Goal: Task Accomplishment & Management: Manage account settings

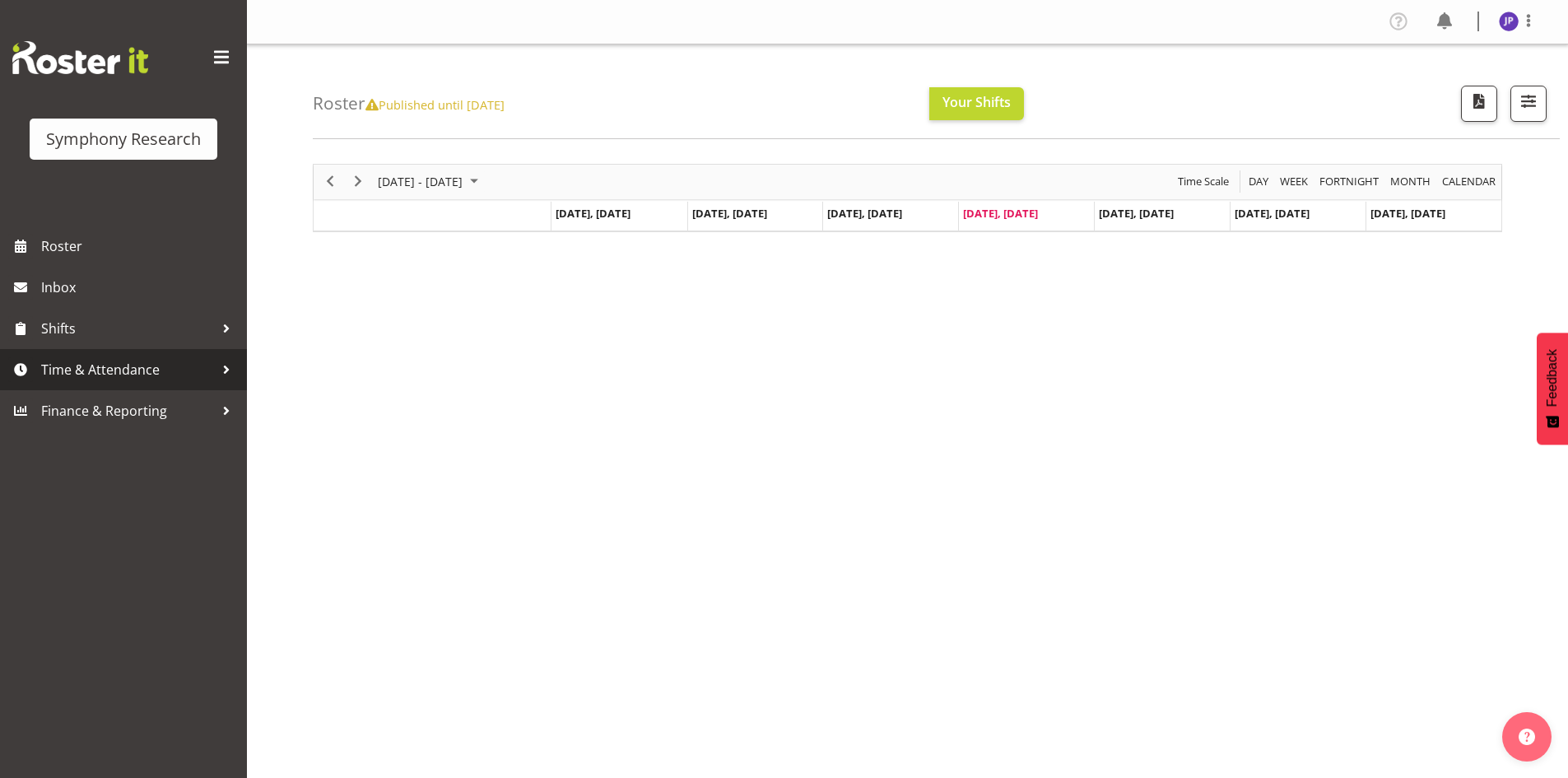
click at [228, 369] on div at bounding box center [226, 370] width 25 height 25
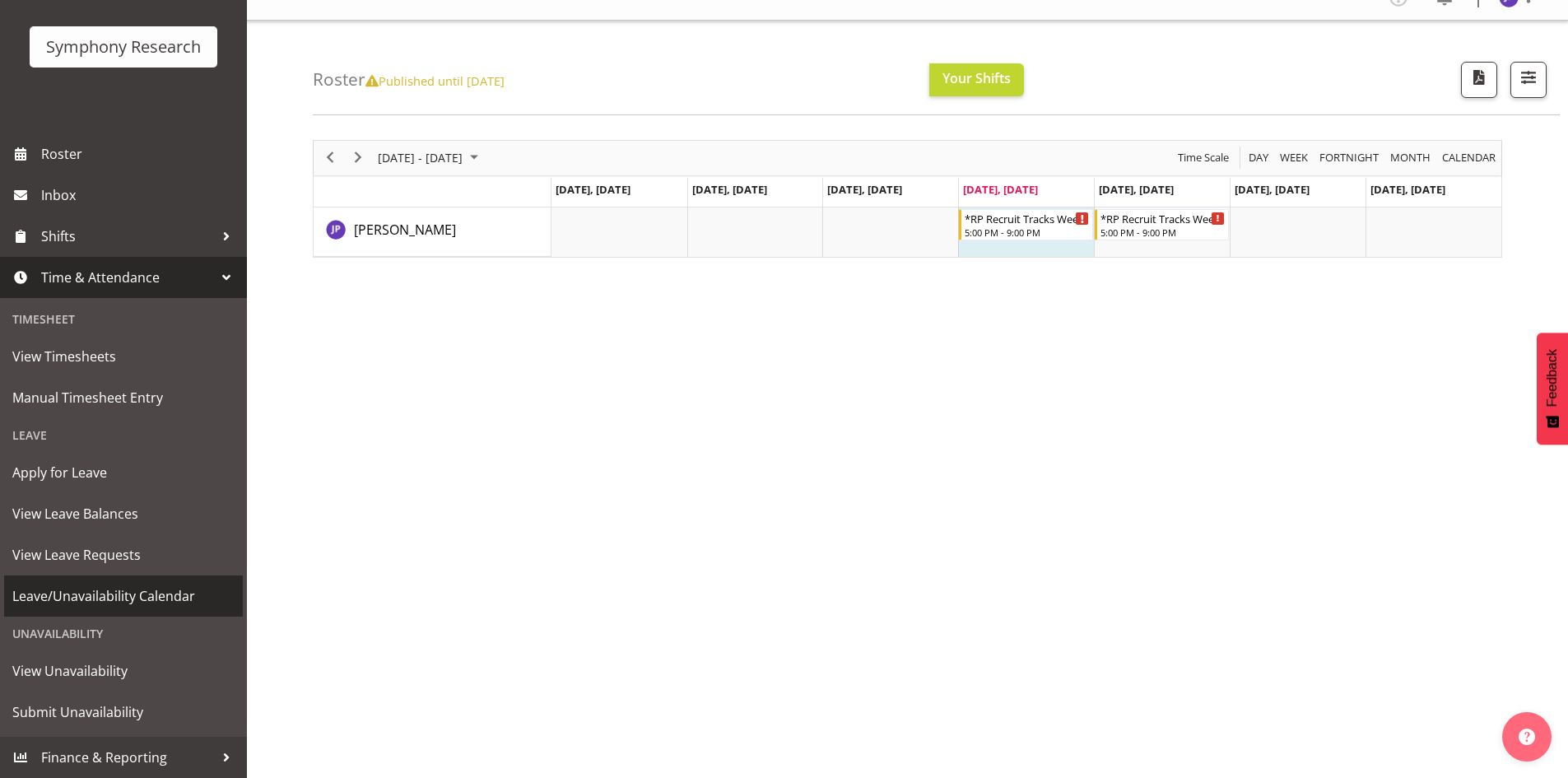
scroll to position [32, 0]
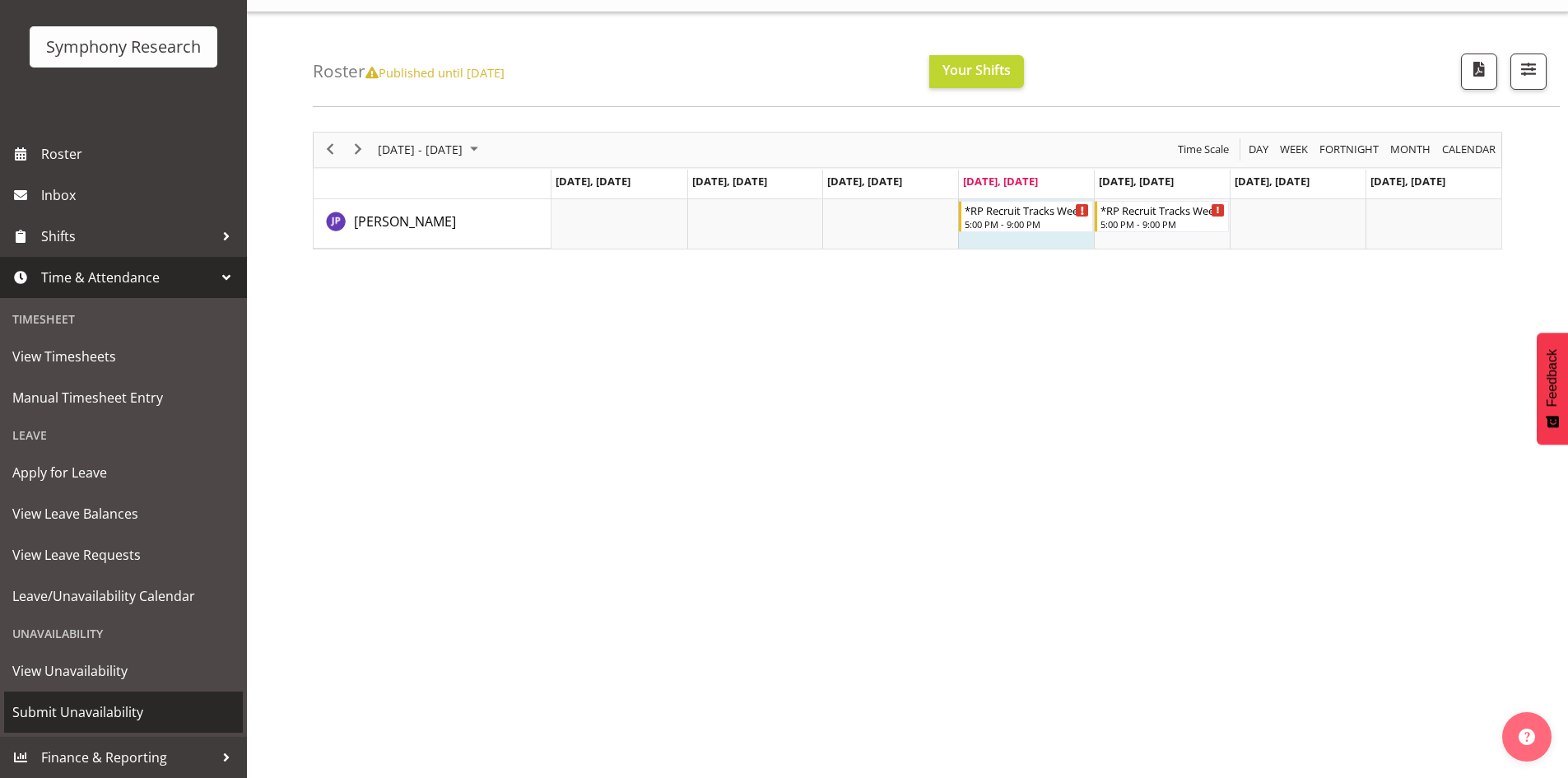
click at [155, 708] on span "Submit Unavailability" at bounding box center [123, 712] width 223 height 25
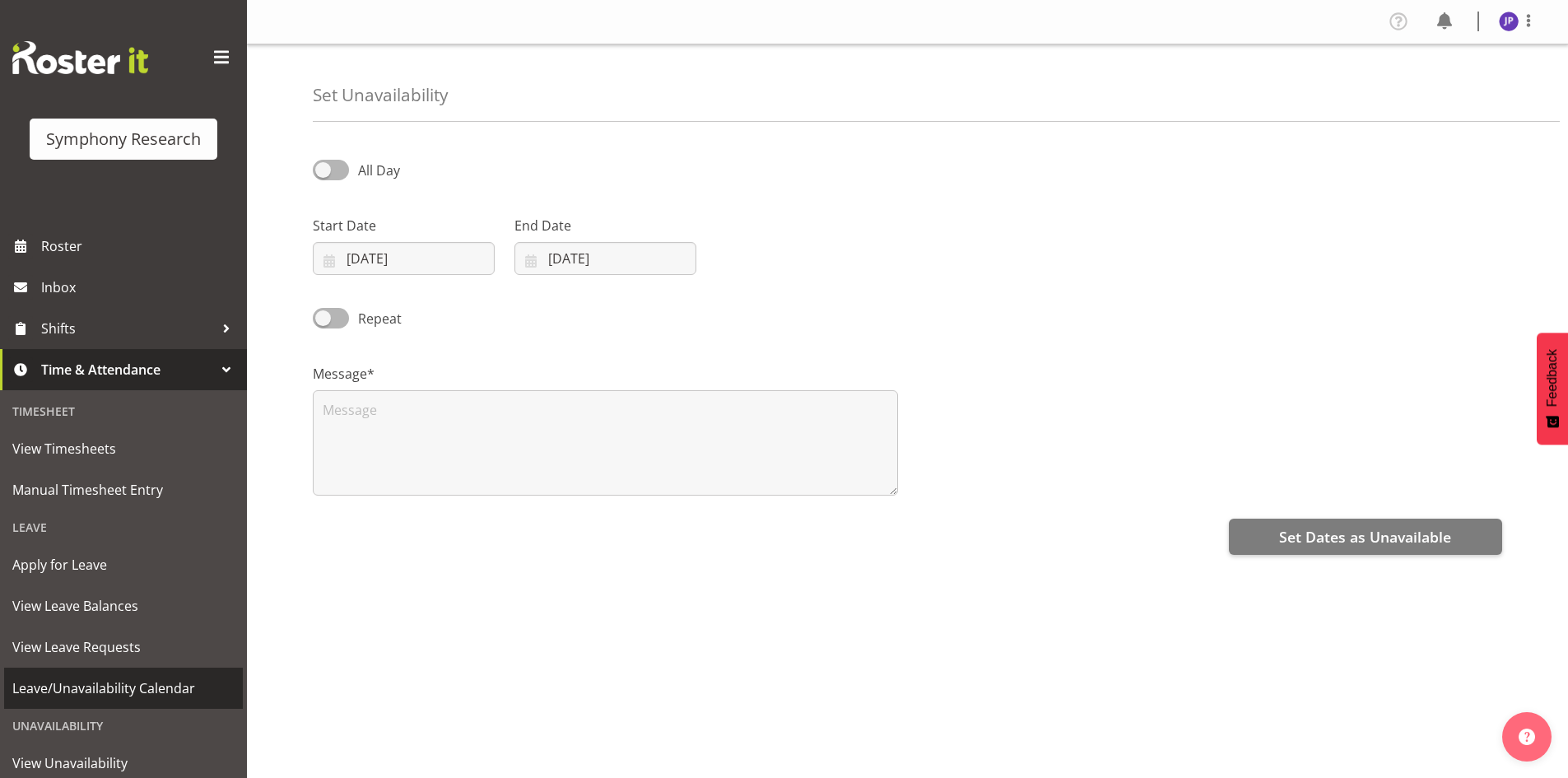
click at [156, 690] on span "Leave/Unavailability Calendar" at bounding box center [123, 688] width 223 height 25
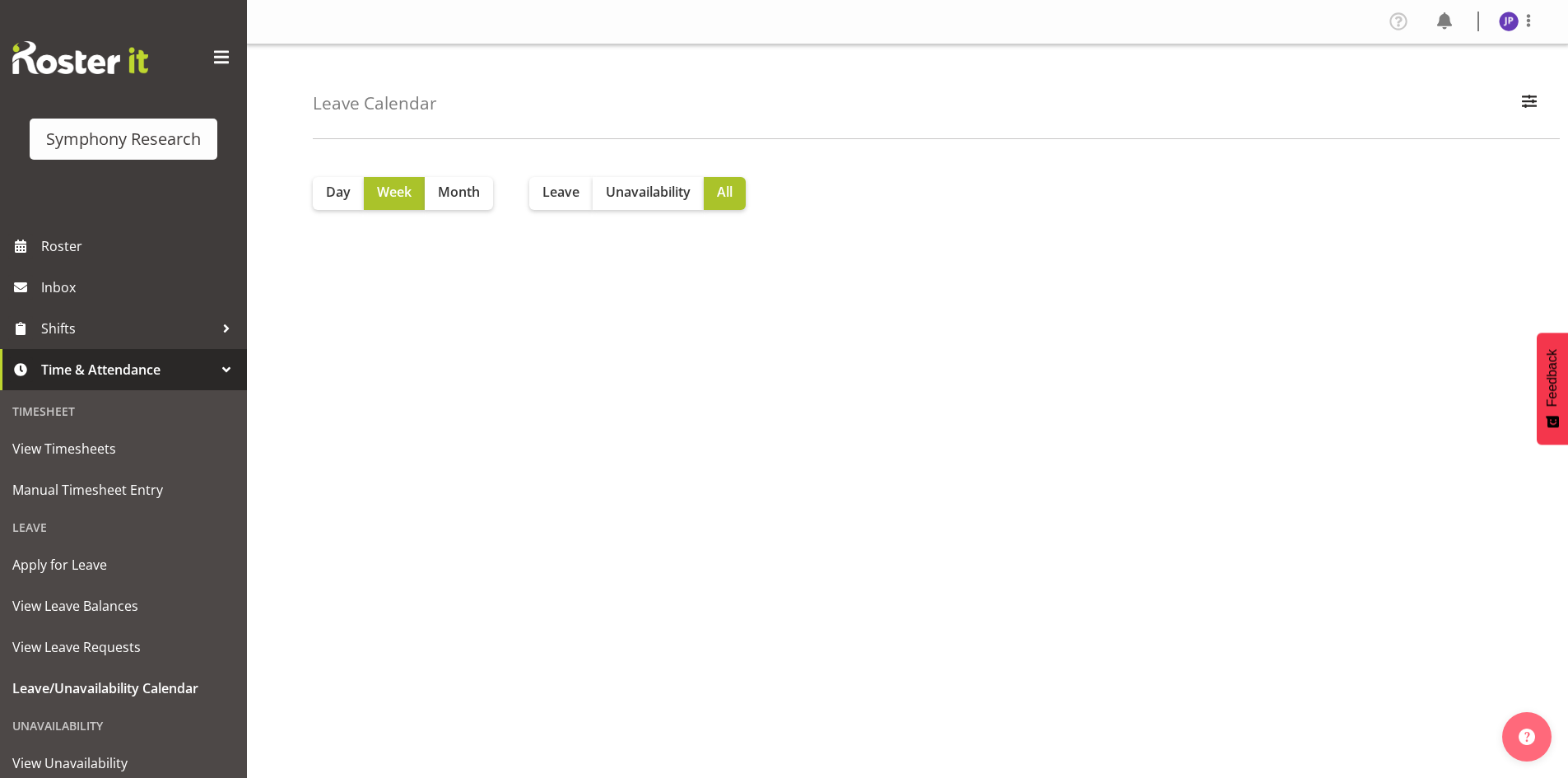
click at [124, 724] on div "Unavailability" at bounding box center [123, 725] width 239 height 33
click at [75, 722] on div "Unavailability" at bounding box center [123, 725] width 239 height 33
click at [102, 758] on span "View Unavailability" at bounding box center [123, 764] width 223 height 25
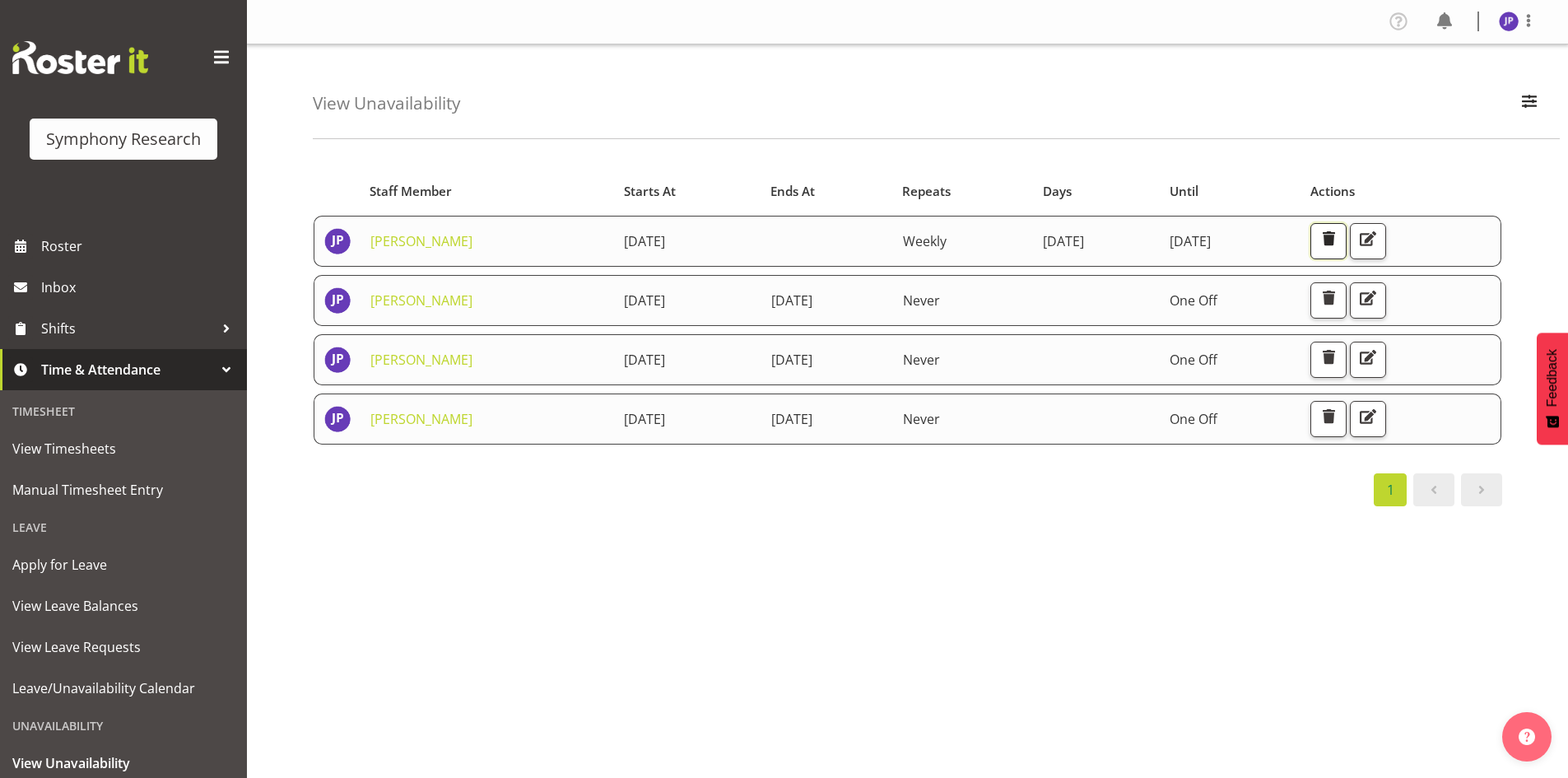
click at [1339, 238] on span "button" at bounding box center [1328, 239] width 21 height 21
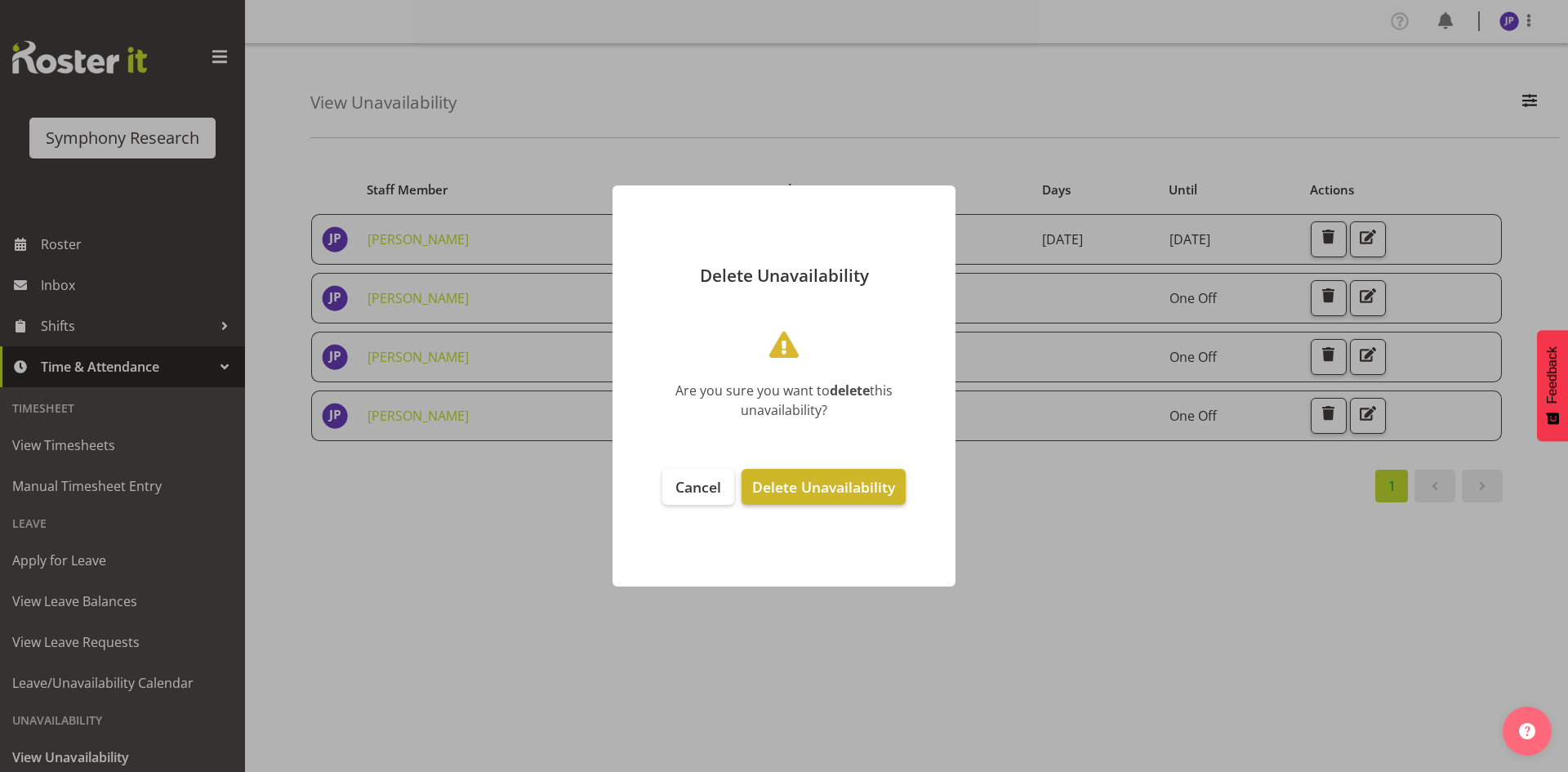
click at [833, 487] on span "Delete Unavailability" at bounding box center [823, 487] width 143 height 20
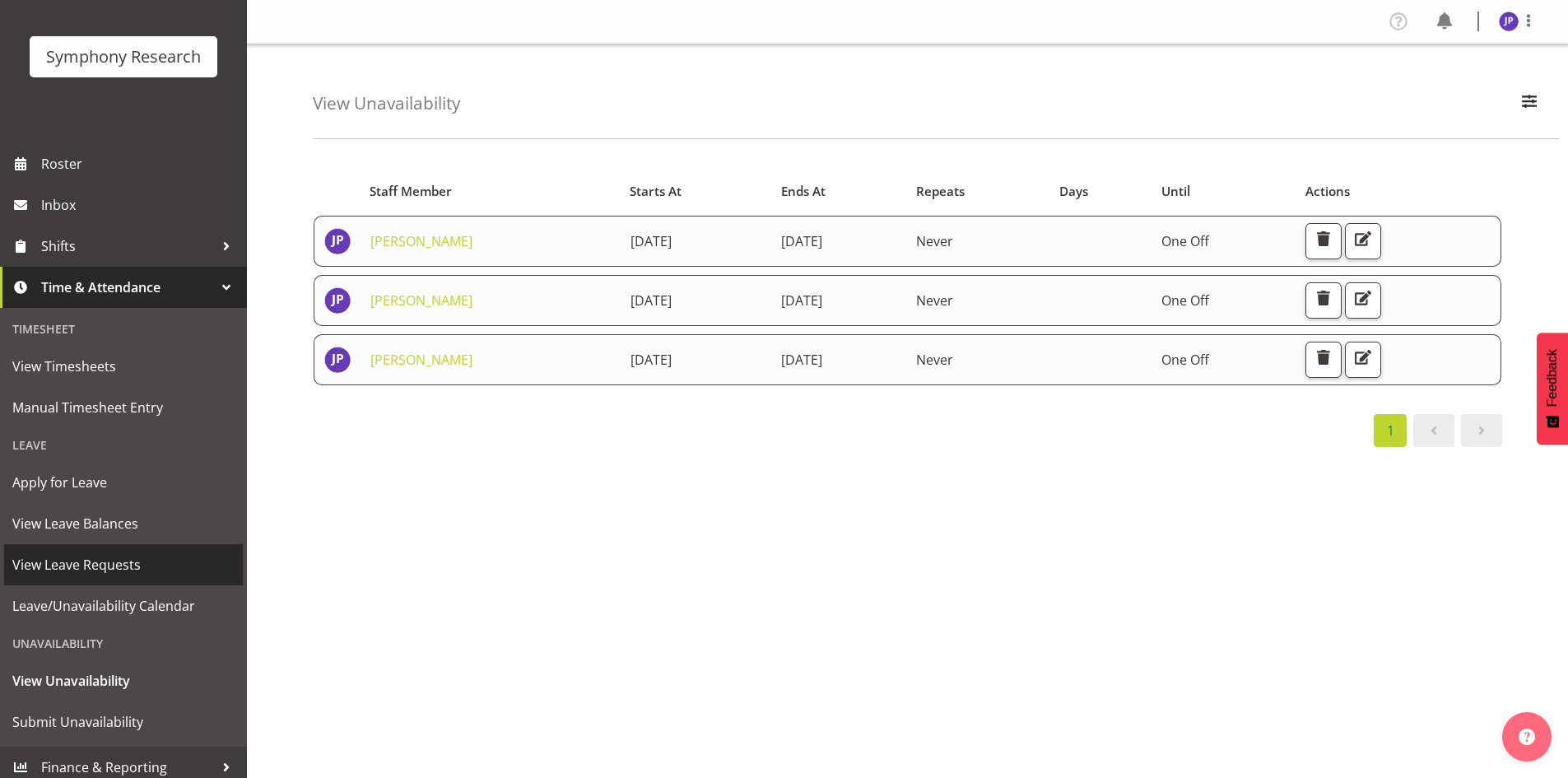
scroll to position [92, 0]
